Goal: Information Seeking & Learning: Learn about a topic

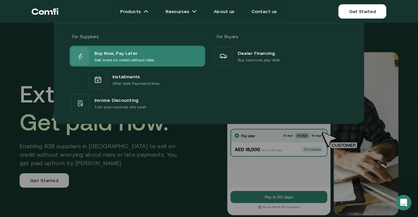
click at [133, 55] on span "Buy Now, Pay Later" at bounding box center [115, 53] width 43 height 8
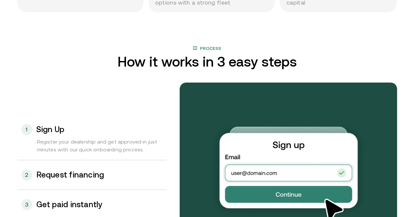
scroll to position [676, 0]
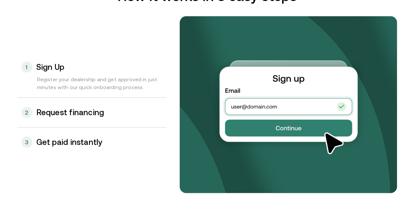
click at [90, 128] on div "2 Request financing" at bounding box center [91, 112] width 149 height 29
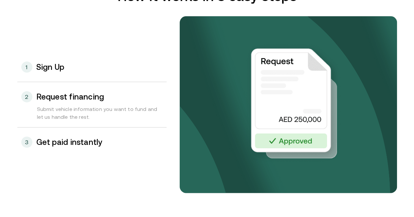
click at [91, 147] on h3 "Get paid instantly" at bounding box center [69, 142] width 66 height 9
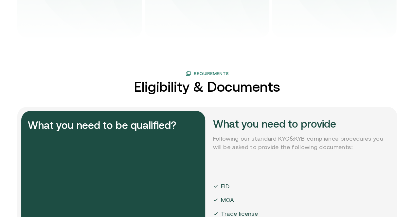
scroll to position [1038, 0]
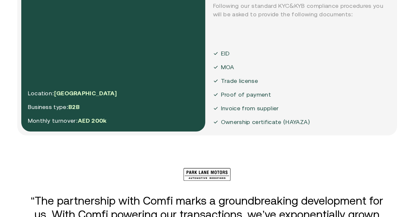
click at [117, 132] on div "What you need to be qualified? Location: [GEOGRAPHIC_DATA] Business type: B2B M…" at bounding box center [113, 55] width 184 height 154
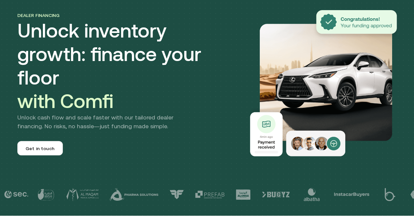
scroll to position [0, 0]
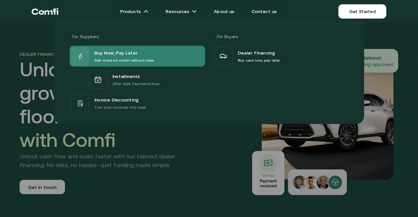
click at [134, 49] on span "Buy Now, Pay Later" at bounding box center [115, 53] width 43 height 9
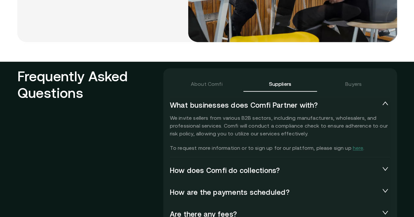
scroll to position [1392, 0]
